Goal: Information Seeking & Learning: Learn about a topic

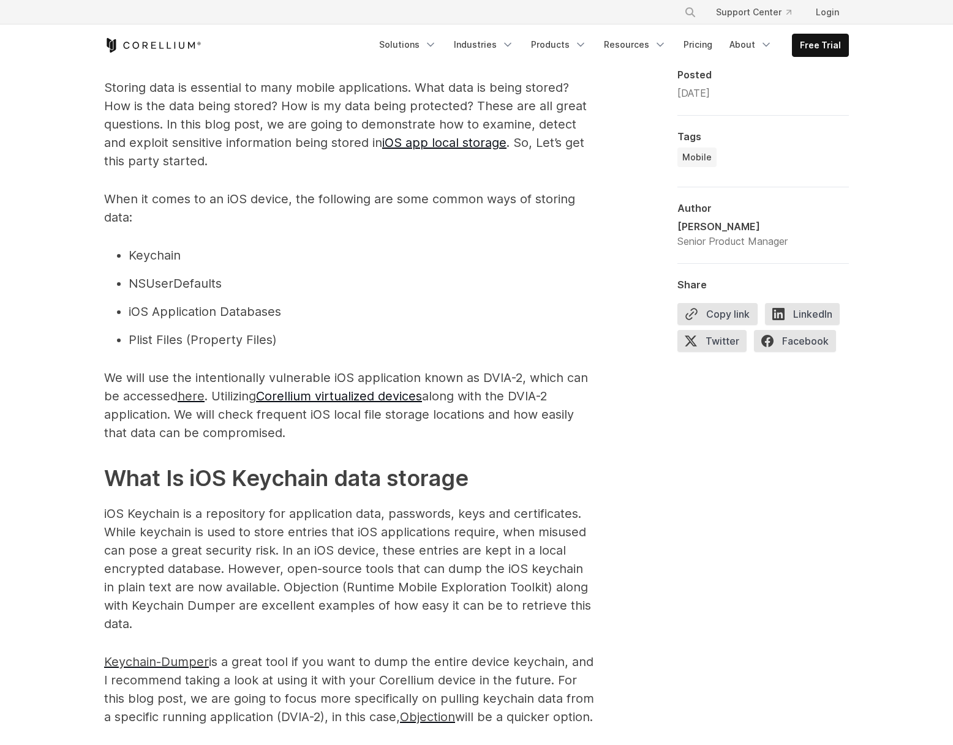
scroll to position [793, 0]
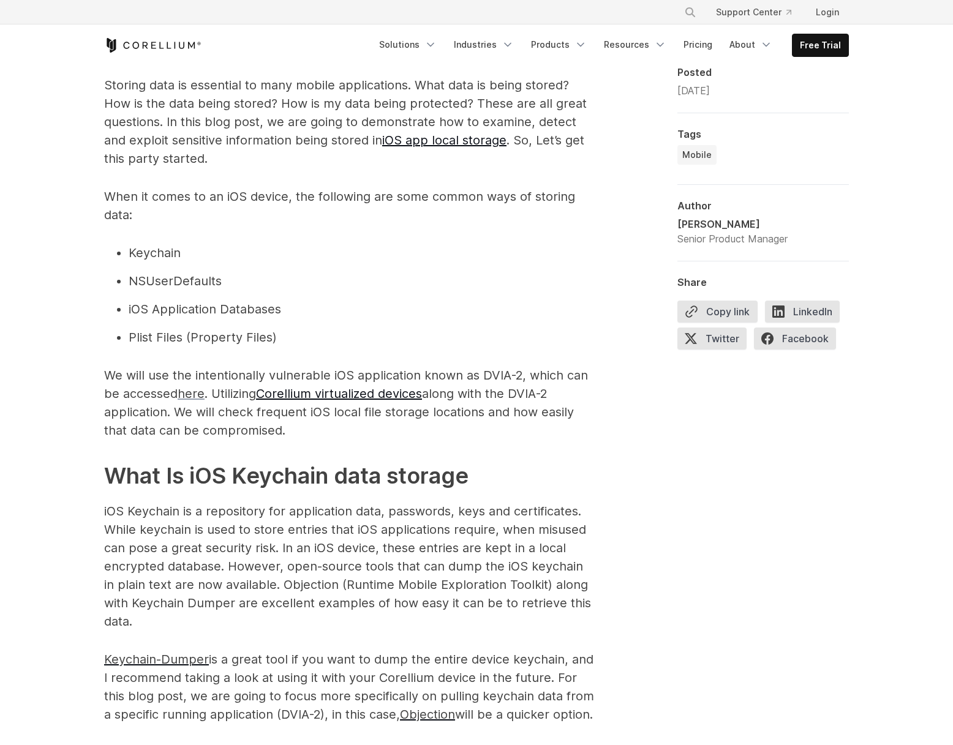
click at [193, 393] on span "here" at bounding box center [191, 393] width 27 height 15
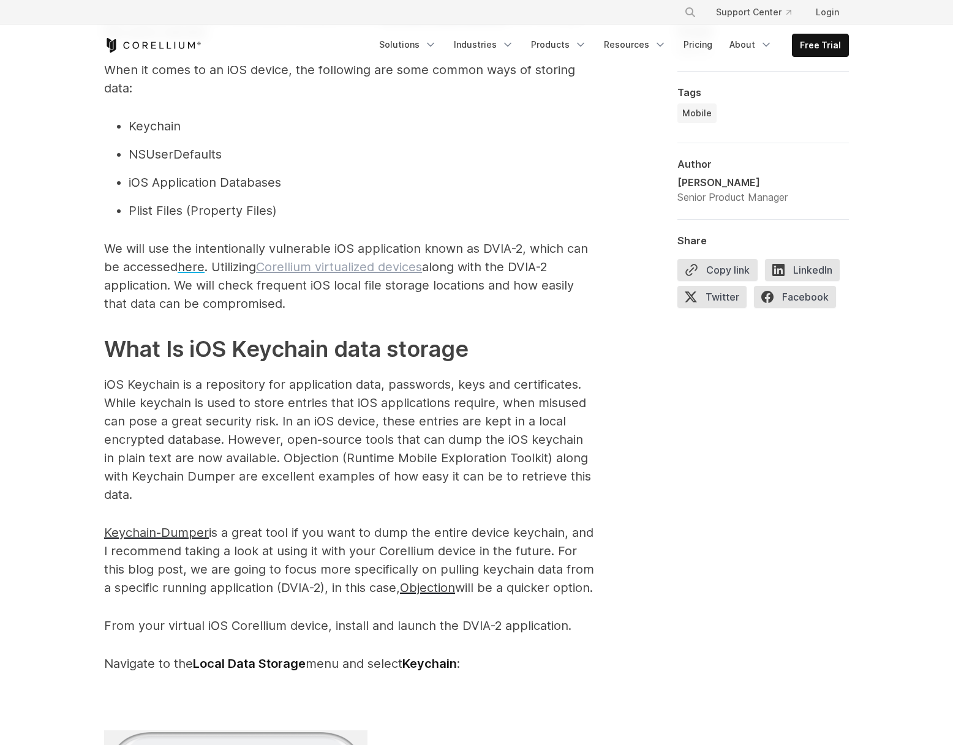
scroll to position [906, 0]
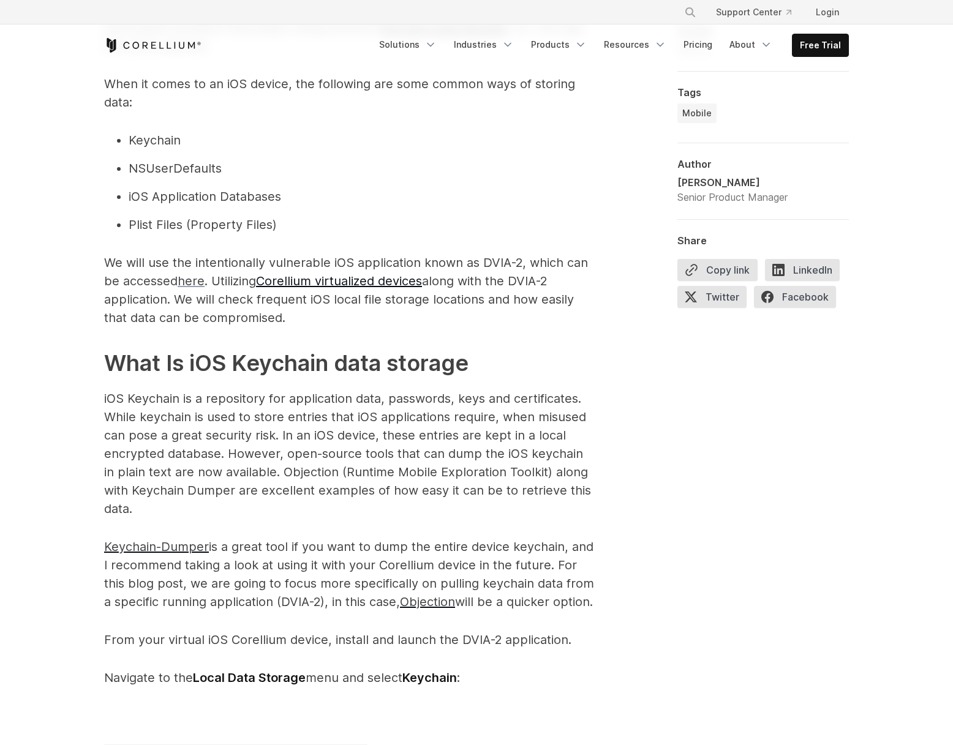
click at [198, 282] on span "here" at bounding box center [191, 281] width 27 height 15
